Goal: Download file/media

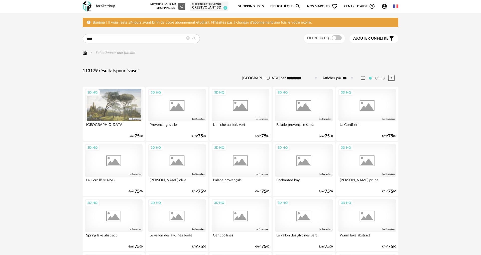
type input "****"
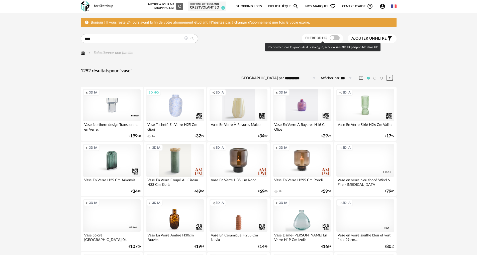
click at [330, 38] on span at bounding box center [335, 37] width 10 height 5
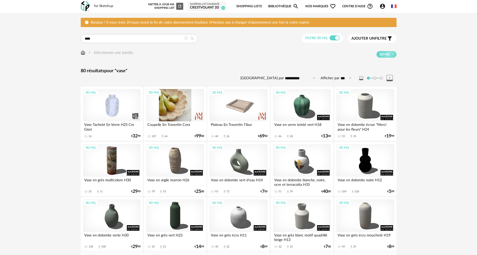
click at [173, 116] on div "3D HQ" at bounding box center [175, 105] width 58 height 33
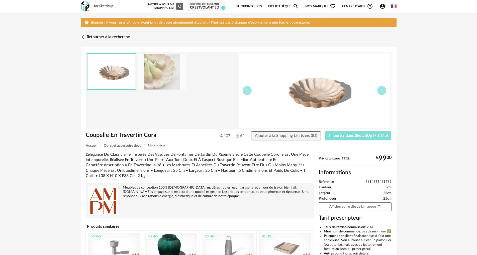
click at [363, 137] on span "Importer dans SketchUp (7,8 Mo)" at bounding box center [358, 136] width 59 height 4
click at [85, 38] on img at bounding box center [82, 37] width 7 height 7
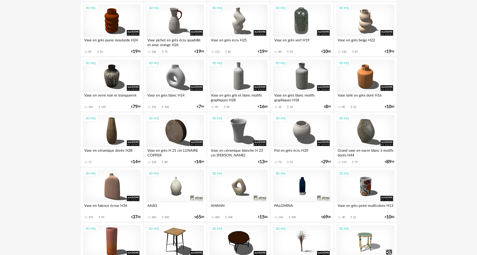
scroll to position [476, 0]
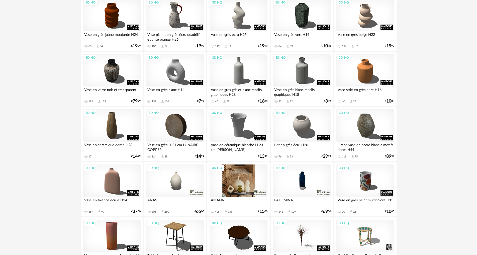
click at [241, 173] on div "3D HQ" at bounding box center [239, 180] width 58 height 33
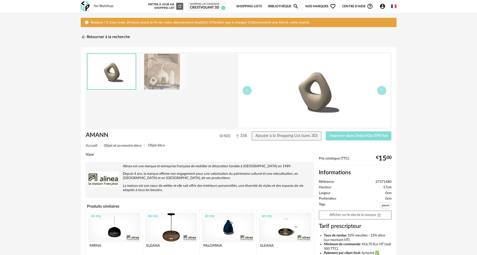
click at [355, 134] on span "Importer dans SketchUp (590 ko)" at bounding box center [359, 136] width 58 height 4
